Goal: Use online tool/utility: Use online tool/utility

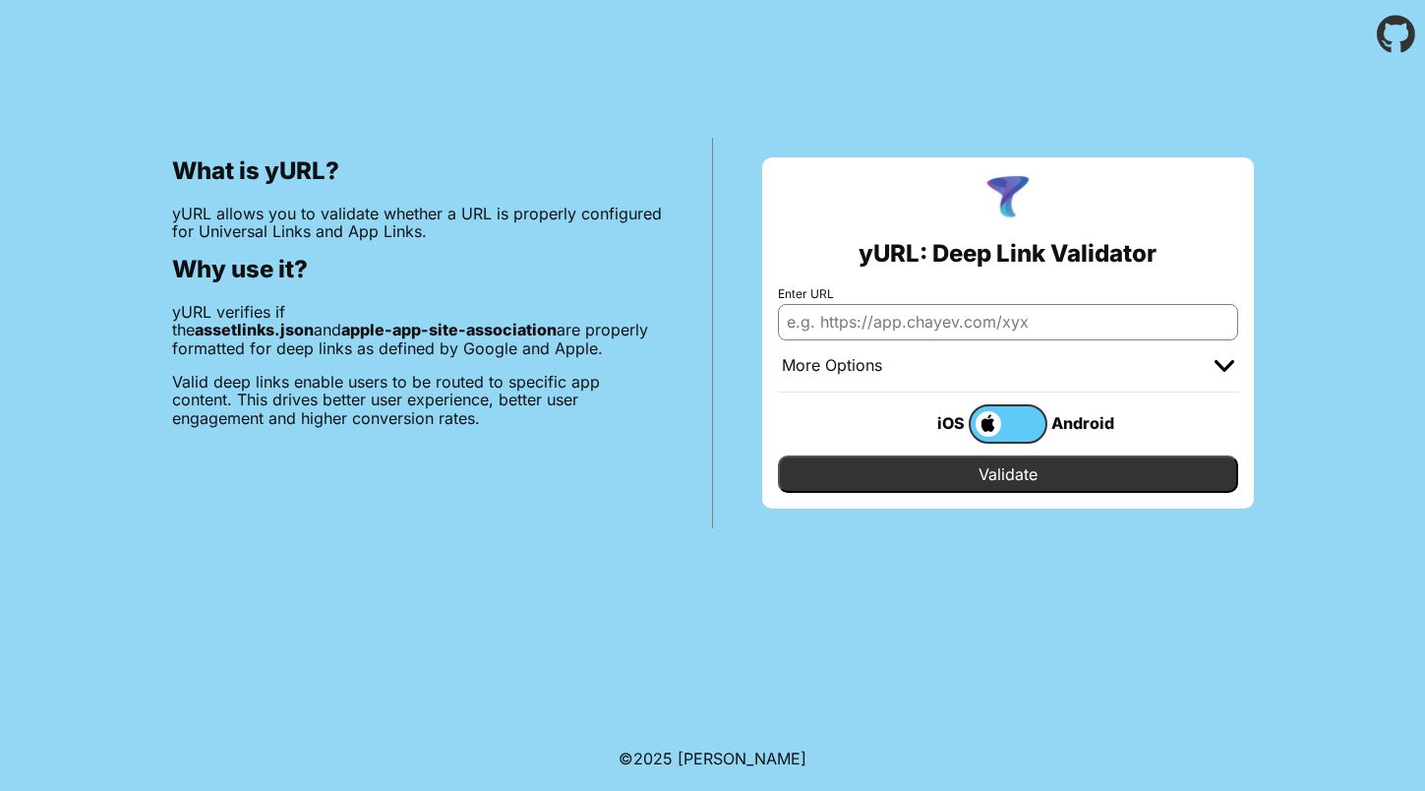
click at [879, 322] on input "Enter URL" at bounding box center [1008, 321] width 460 height 35
click at [950, 418] on div "iOS" at bounding box center [929, 423] width 79 height 26
click at [868, 315] on input "Enter URL" at bounding box center [1008, 321] width 460 height 35
type input "[DOMAIN_NAME]"
click at [955, 414] on div "iOS" at bounding box center [929, 423] width 79 height 26
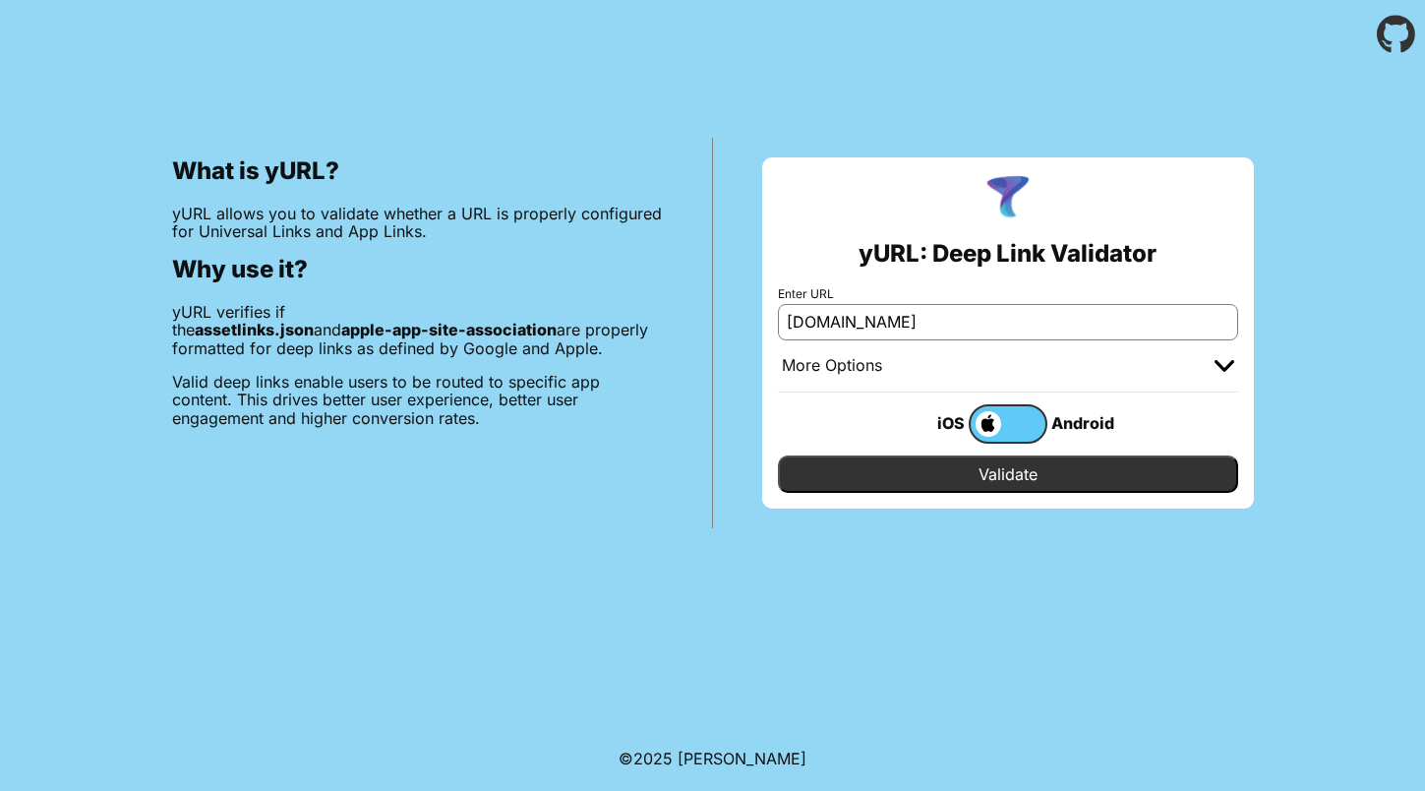
click at [1168, 363] on div "More Options" at bounding box center [1008, 366] width 460 height 52
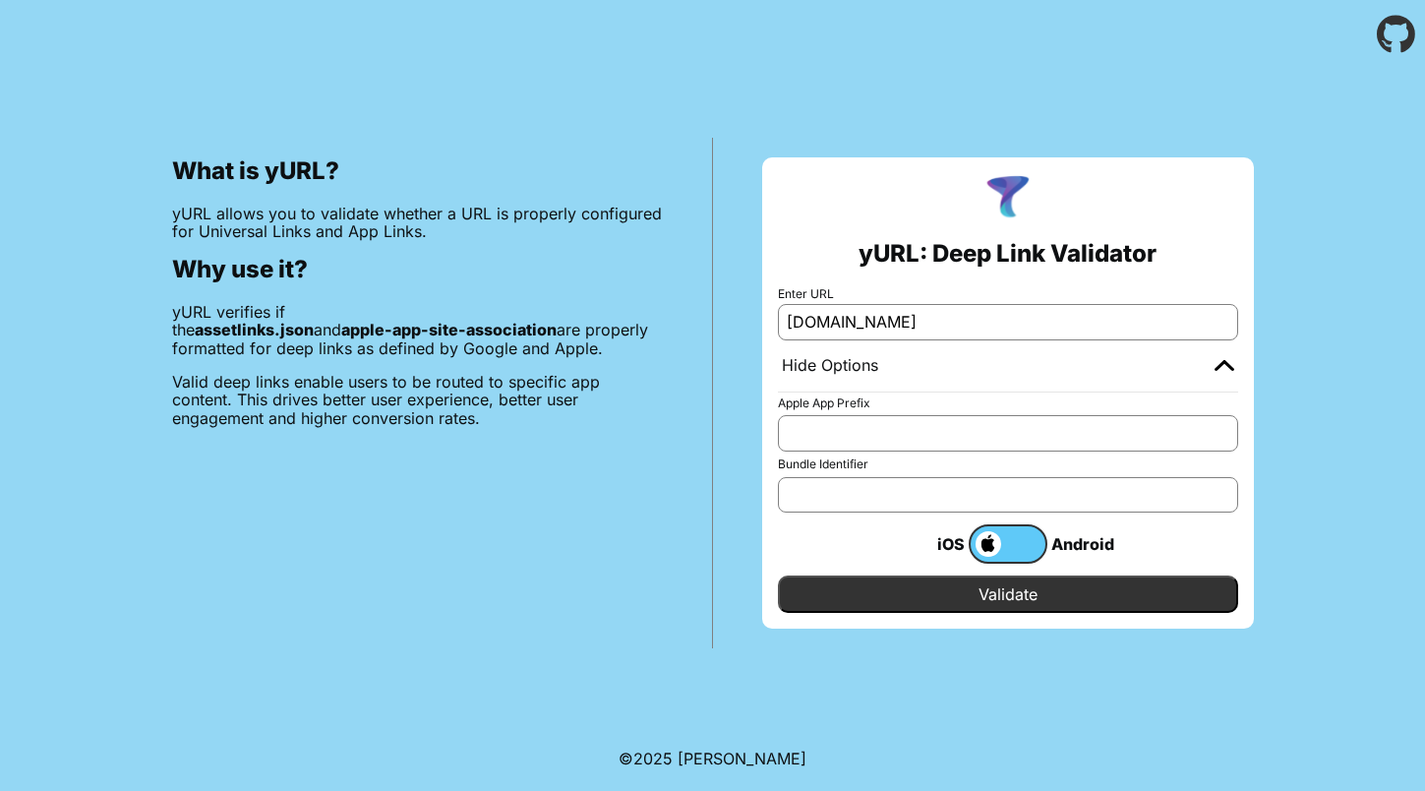
click at [1017, 598] on input "Validate" at bounding box center [1008, 593] width 460 height 37
click at [989, 594] on input "Validate" at bounding box center [1008, 593] width 460 height 37
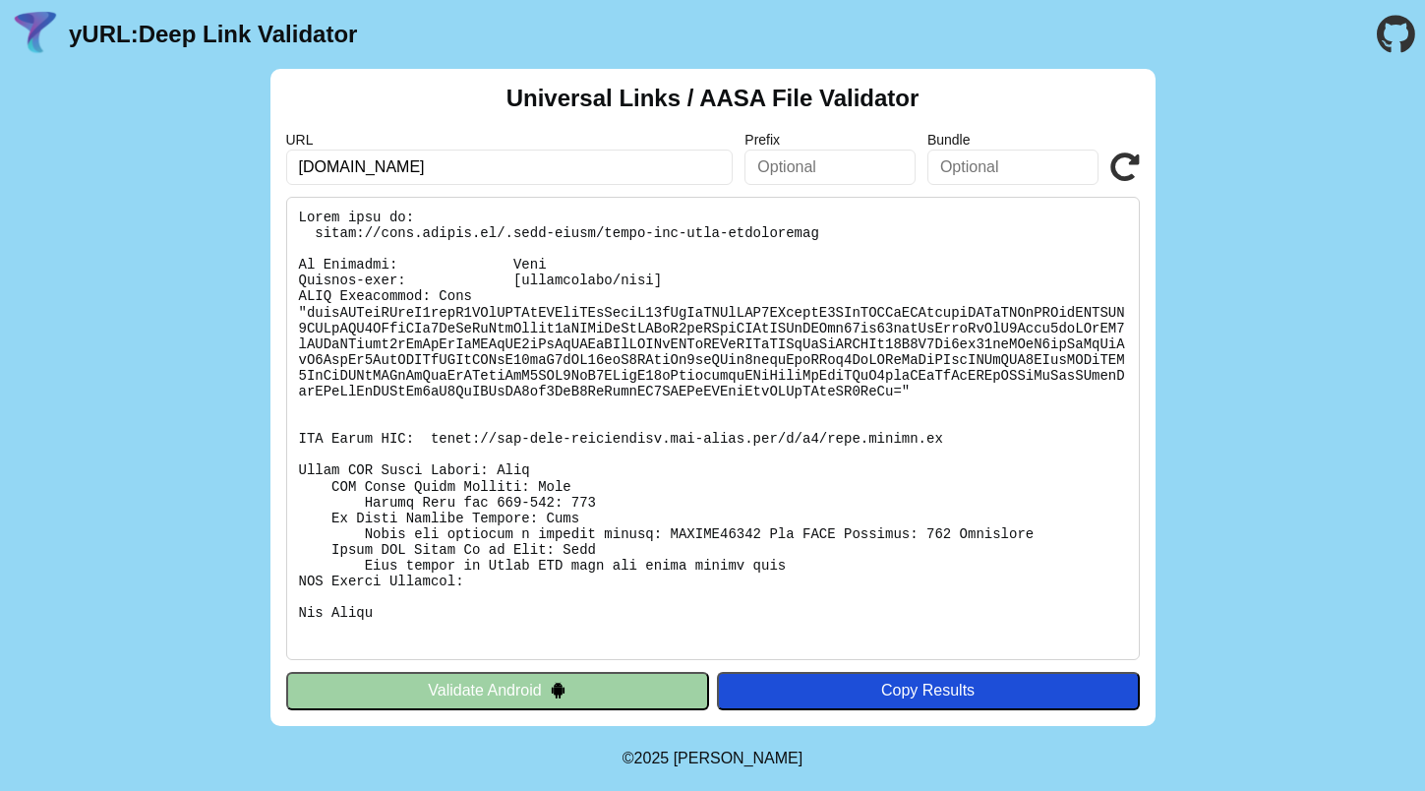
click at [364, 253] on pre at bounding box center [713, 428] width 854 height 463
click at [365, 276] on pre at bounding box center [713, 428] width 854 height 463
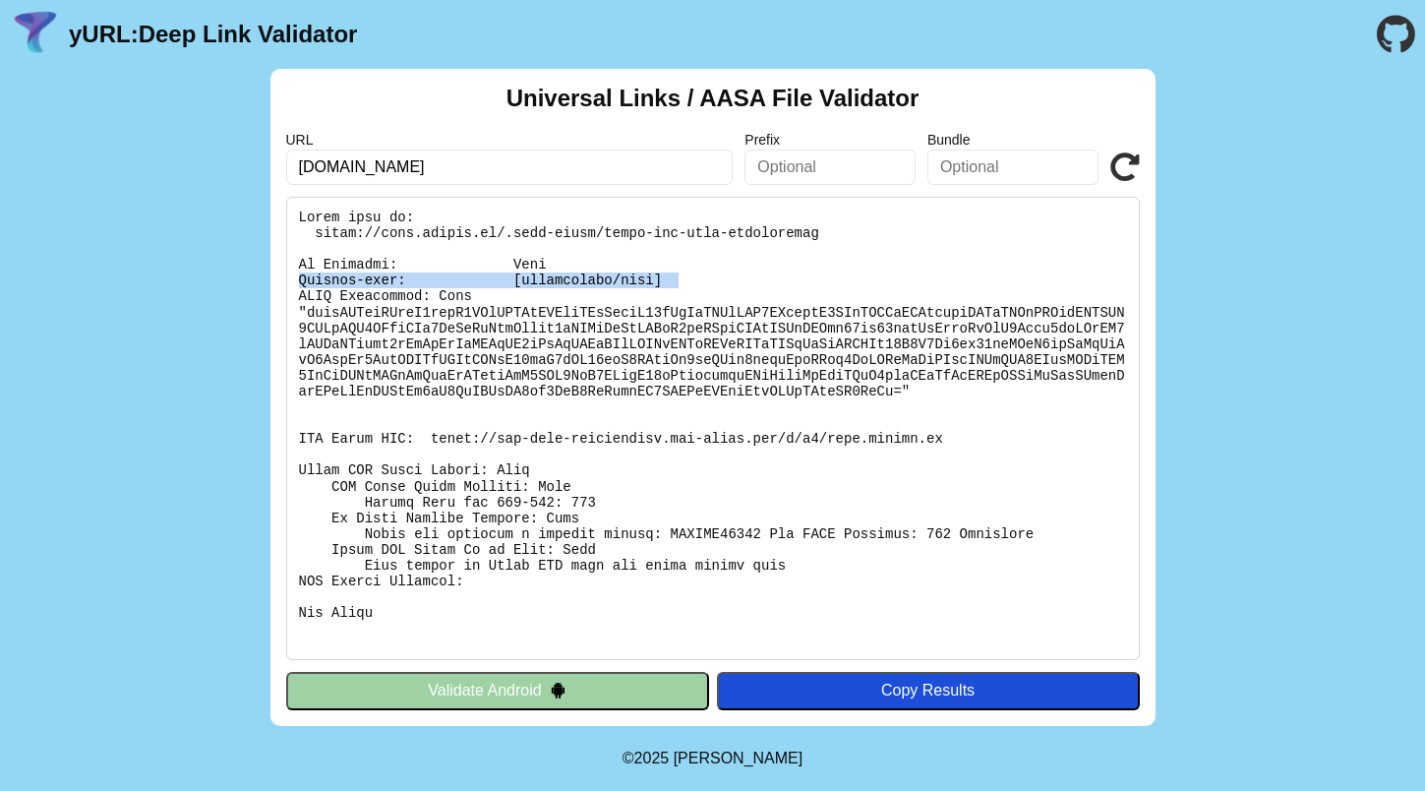
click at [365, 276] on pre at bounding box center [713, 428] width 854 height 463
click at [365, 292] on pre at bounding box center [713, 428] width 854 height 463
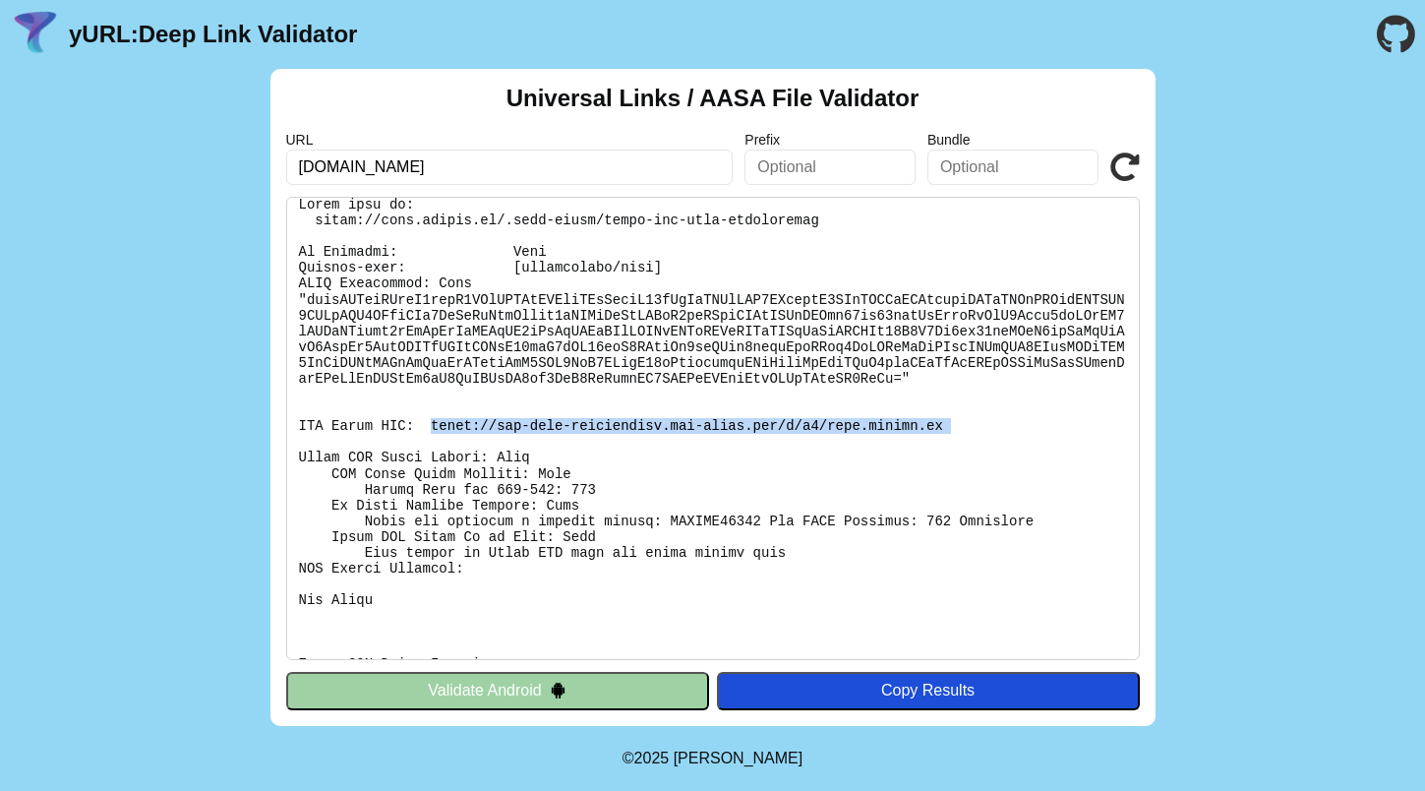
drag, startPoint x: 430, startPoint y: 424, endPoint x: 591, endPoint y: 442, distance: 162.2
click at [591, 442] on pre at bounding box center [713, 428] width 854 height 463
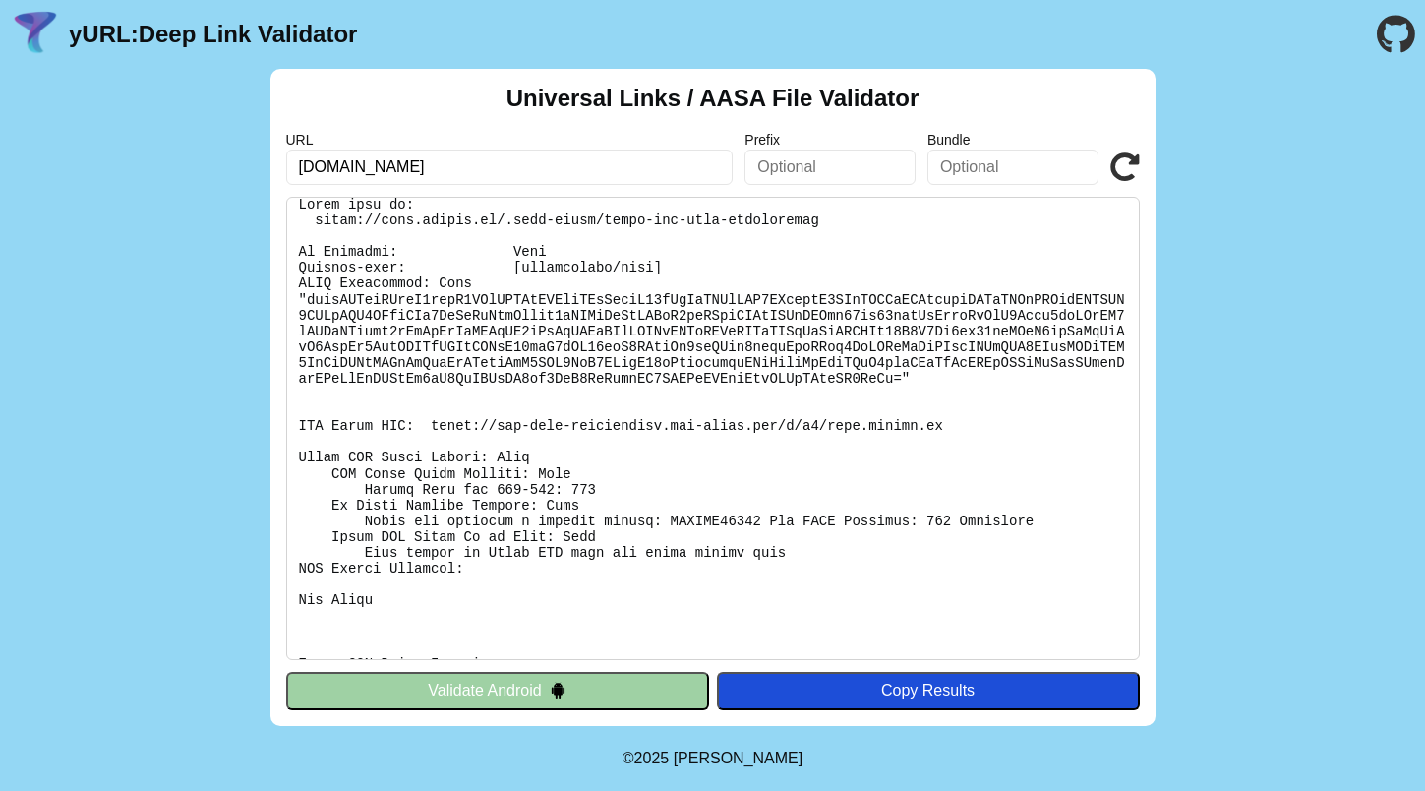
click at [461, 455] on pre at bounding box center [713, 428] width 854 height 463
click at [456, 476] on pre at bounding box center [713, 428] width 854 height 463
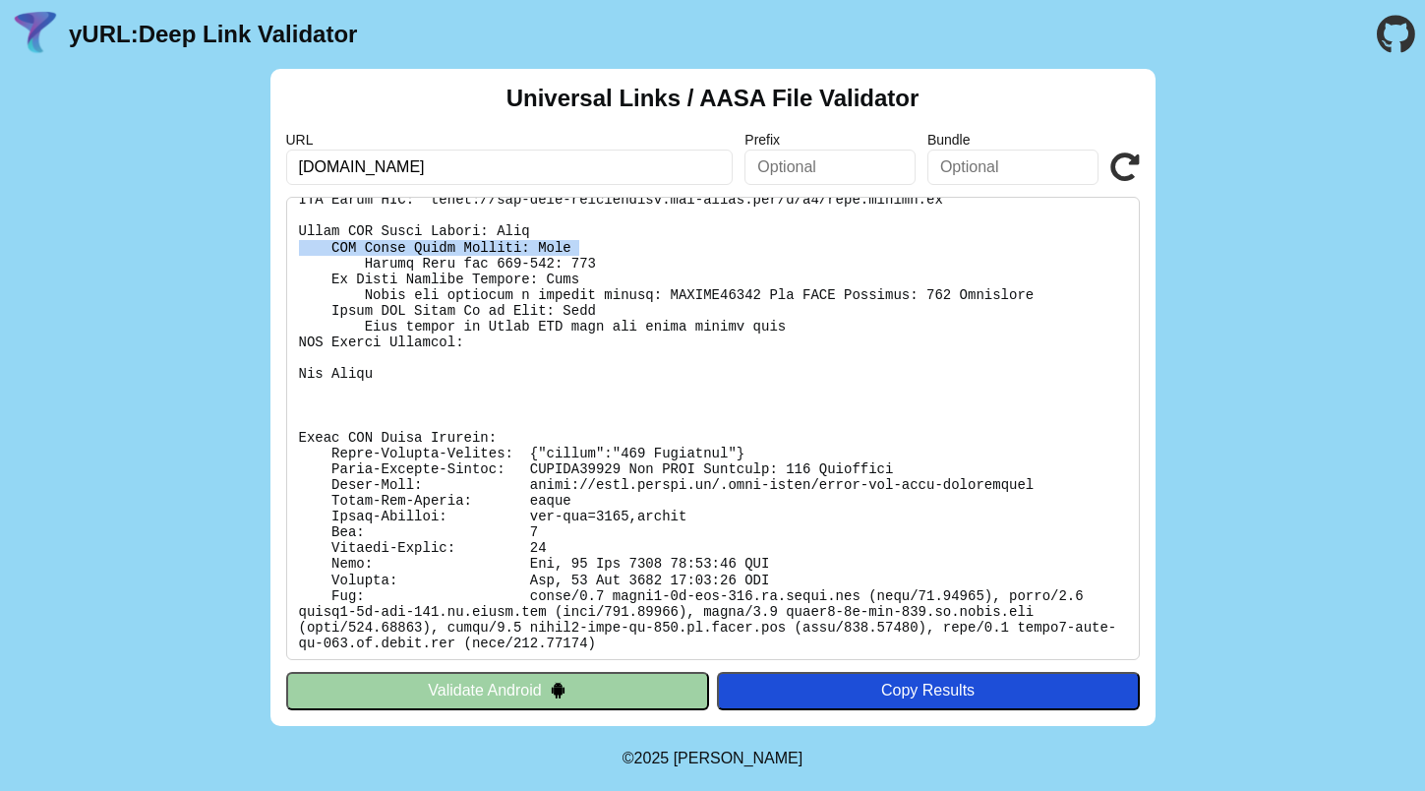
scroll to position [238, 0]
click at [409, 467] on pre at bounding box center [713, 428] width 854 height 463
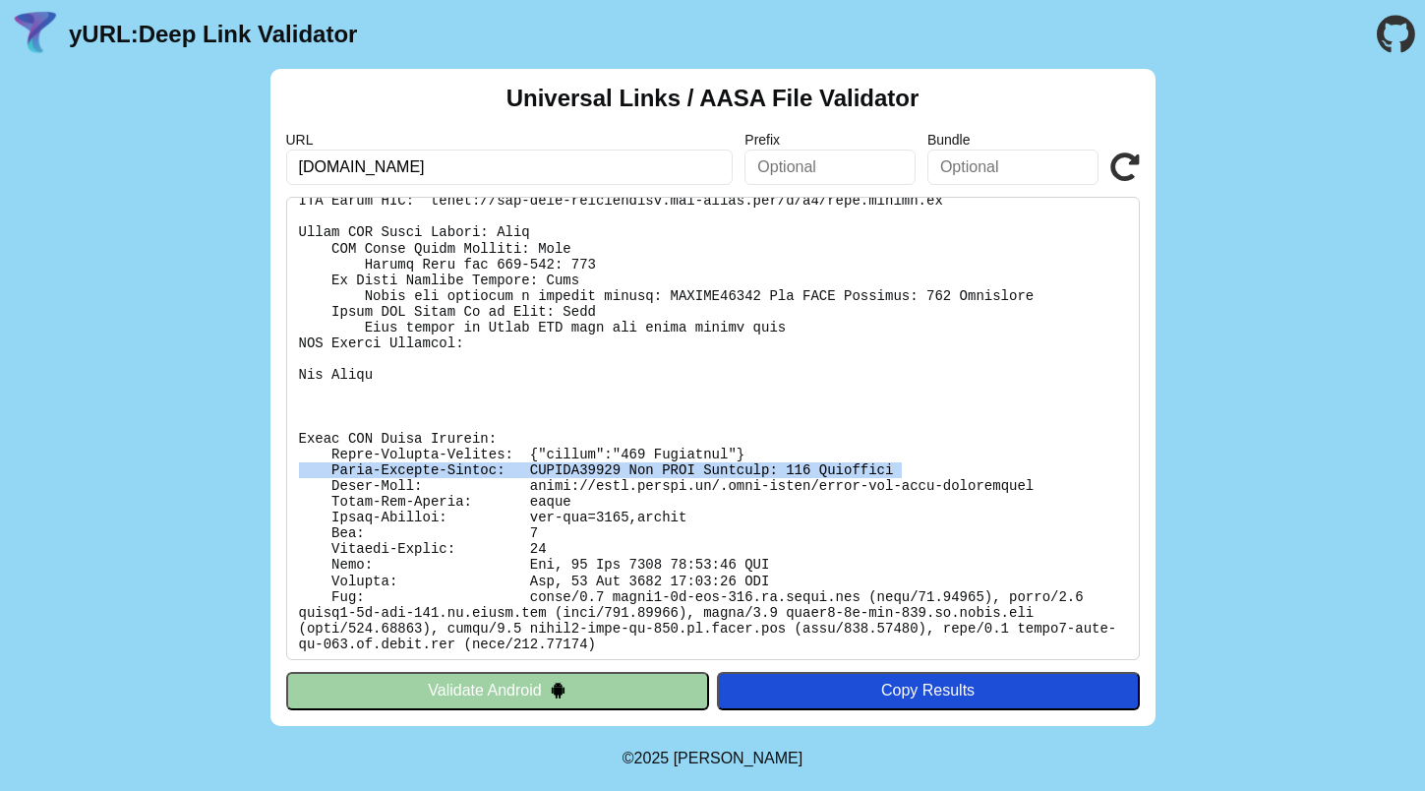
click at [409, 467] on pre at bounding box center [713, 428] width 854 height 463
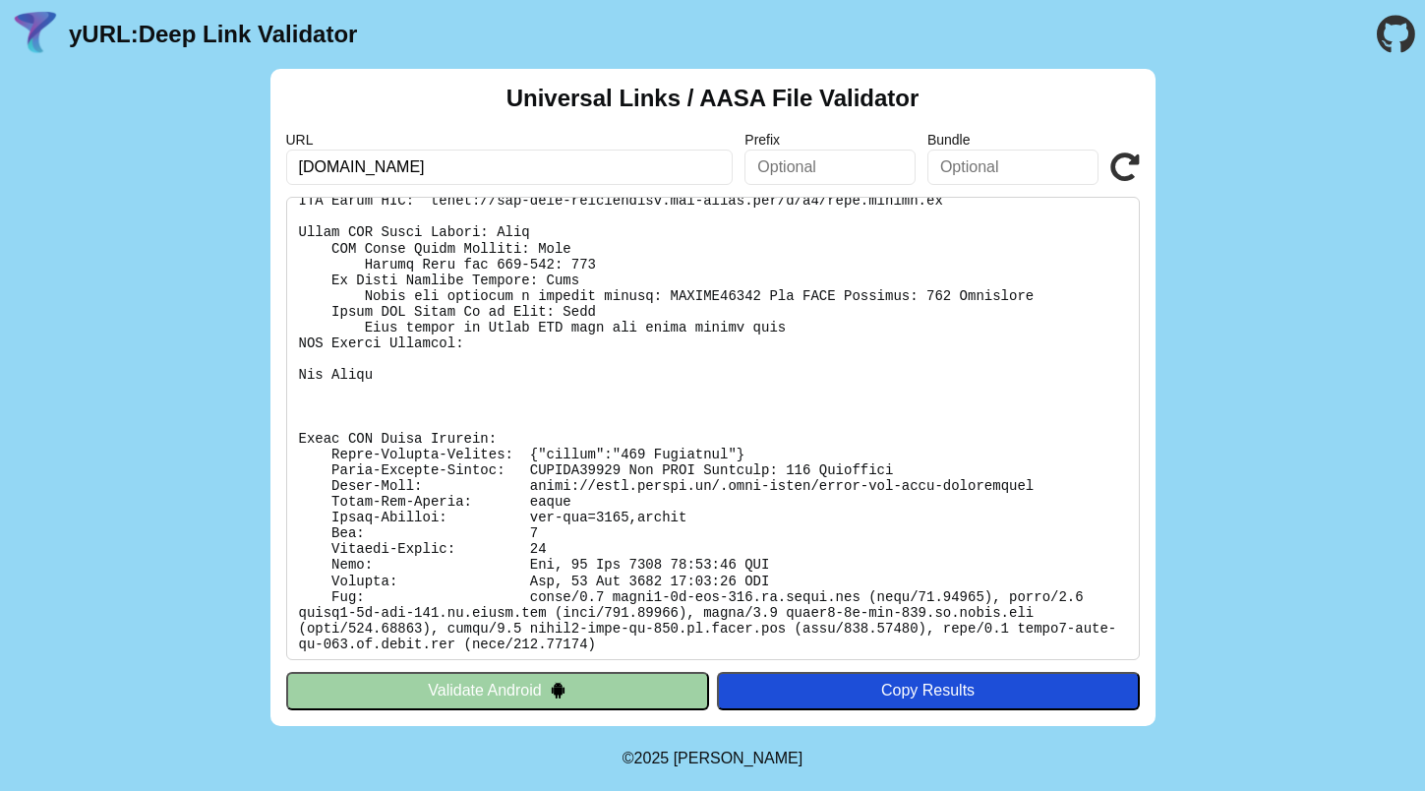
click at [413, 479] on pre at bounding box center [713, 428] width 854 height 463
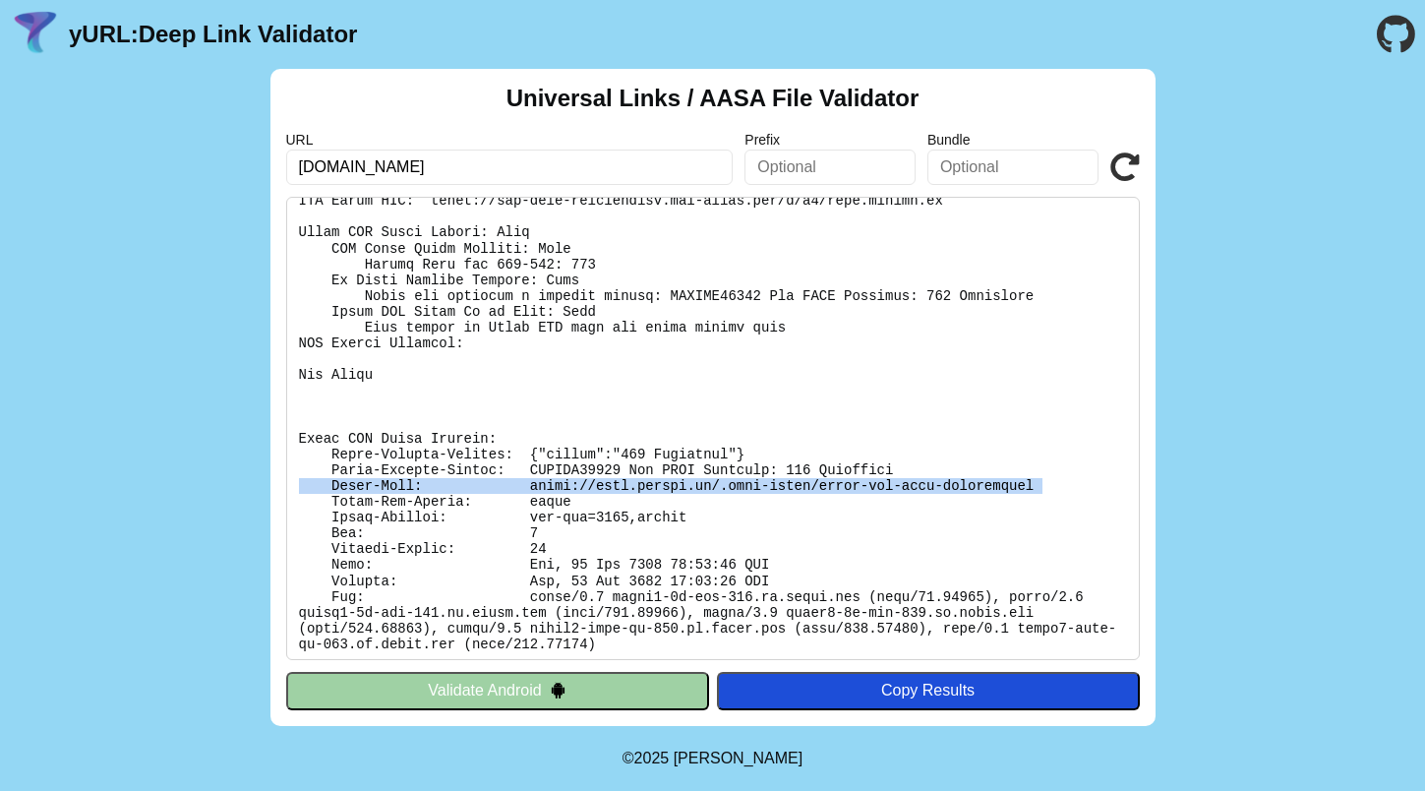
click at [413, 479] on pre at bounding box center [713, 428] width 854 height 463
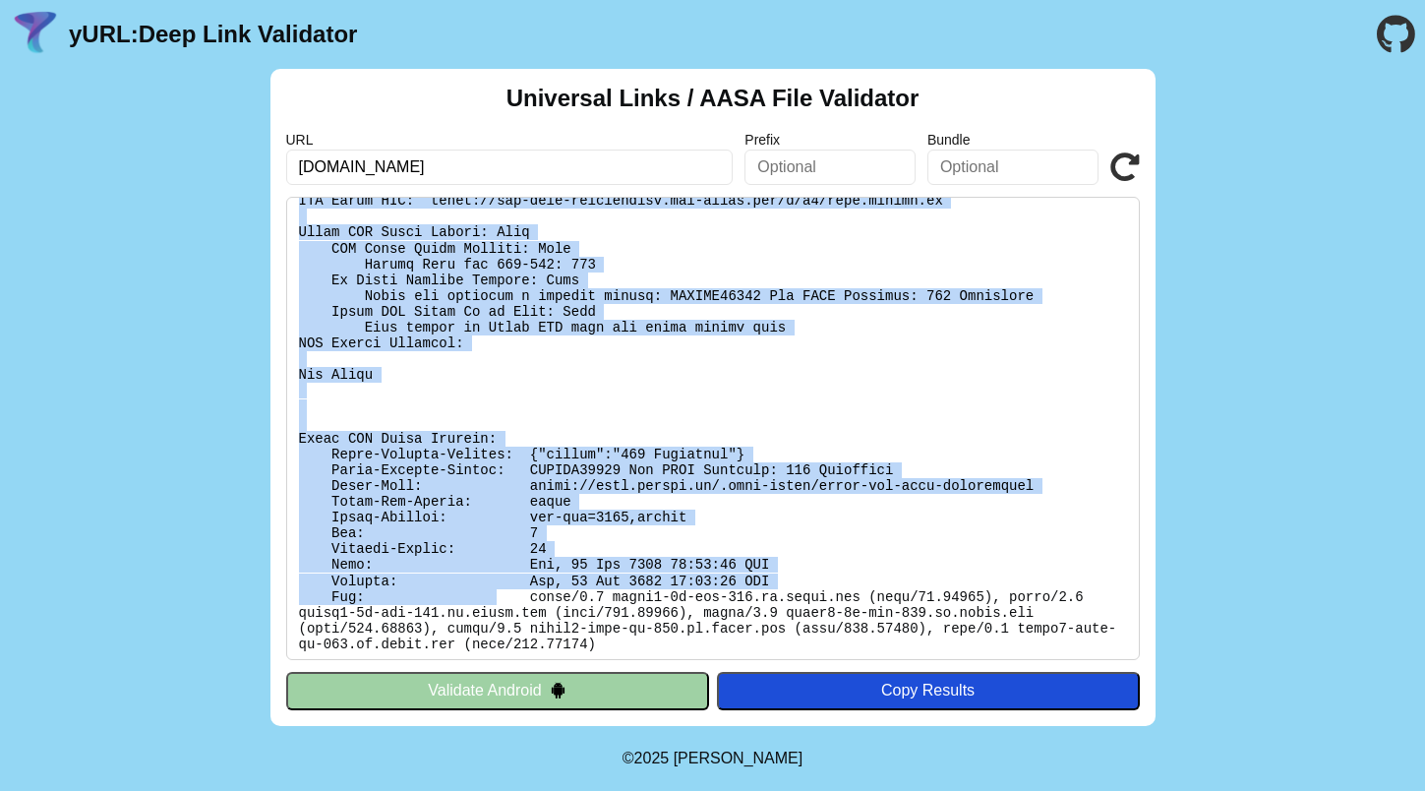
scroll to position [0, 0]
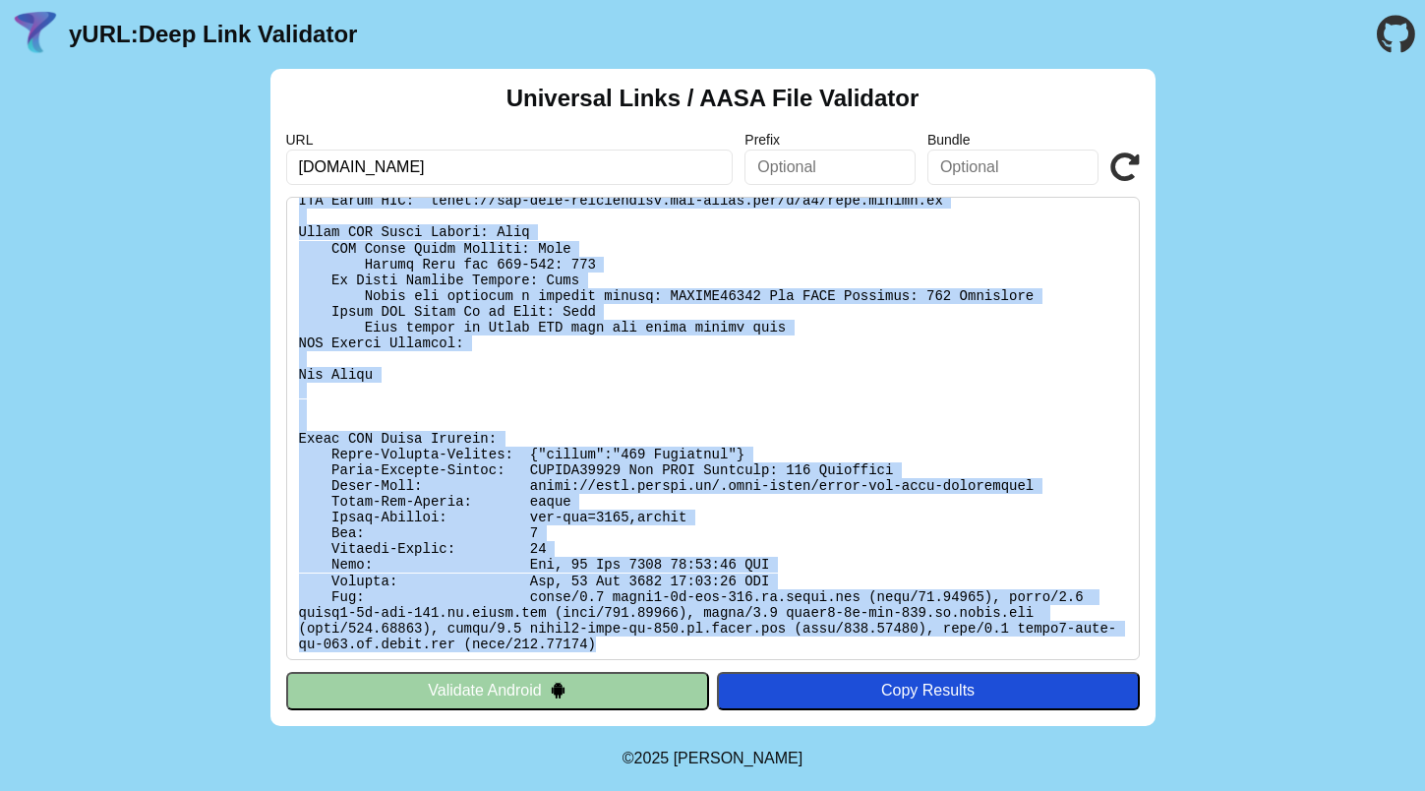
drag, startPoint x: 294, startPoint y: 209, endPoint x: 726, endPoint y: 634, distance: 605.7
click at [726, 634] on pre at bounding box center [713, 428] width 854 height 463
copy pre "Found file at: https://feed.follow.us/.well-known/apple-app-site-association No…"
